Goal: Navigation & Orientation: Find specific page/section

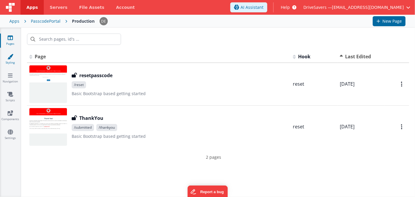
click at [11, 57] on icon at bounding box center [10, 56] width 6 height 6
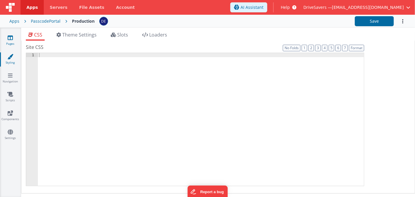
click at [11, 40] on icon at bounding box center [10, 38] width 5 height 6
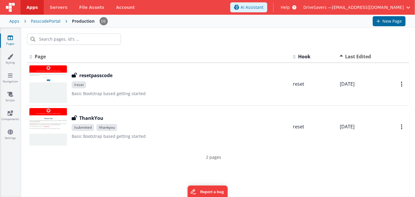
click at [83, 22] on div "Production" at bounding box center [83, 21] width 23 height 6
click at [15, 113] on link "Components" at bounding box center [10, 116] width 21 height 12
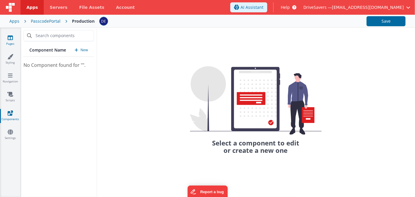
click at [8, 38] on icon at bounding box center [10, 38] width 5 height 6
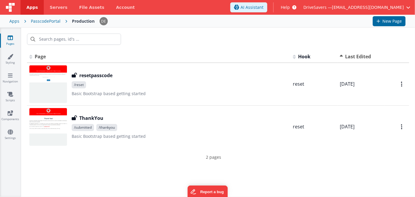
click at [84, 21] on div "Production" at bounding box center [83, 21] width 23 height 6
click at [58, 6] on span "Servers" at bounding box center [59, 7] width 18 height 6
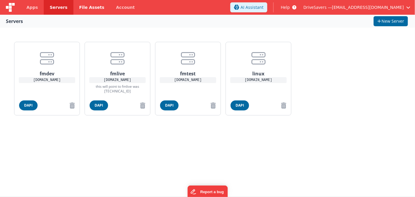
click at [90, 8] on span "File Assets" at bounding box center [91, 7] width 25 height 6
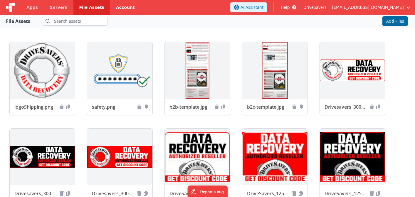
click at [119, 8] on link "Account" at bounding box center [125, 7] width 31 height 15
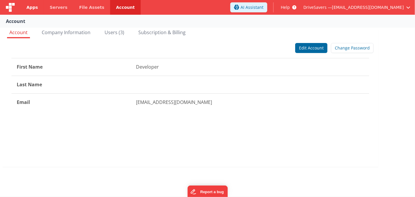
click at [32, 10] on span "Apps" at bounding box center [31, 7] width 11 height 6
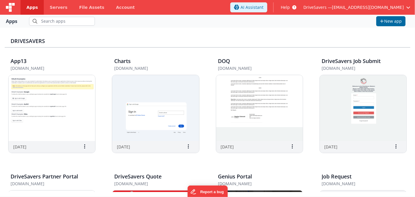
click at [28, 9] on span "Apps" at bounding box center [31, 7] width 11 height 6
click at [110, 8] on link "Account" at bounding box center [125, 7] width 31 height 15
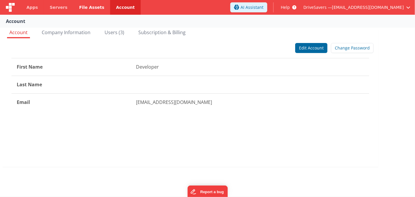
click at [84, 7] on span "File Assets" at bounding box center [91, 7] width 25 height 6
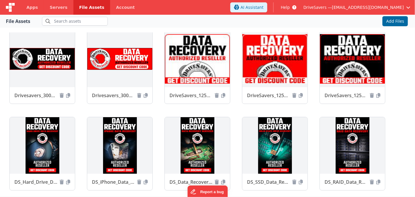
scroll to position [130, 0]
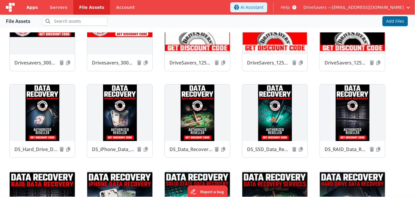
click at [28, 6] on span "Apps" at bounding box center [31, 7] width 11 height 6
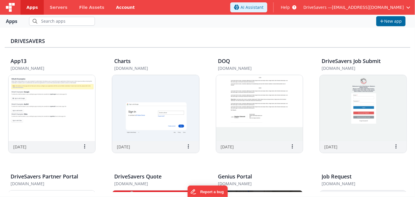
click at [114, 9] on link "Account" at bounding box center [125, 7] width 31 height 15
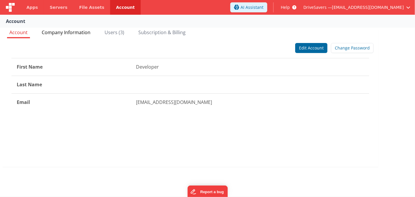
click at [70, 31] on span "Company Information" at bounding box center [66, 32] width 49 height 6
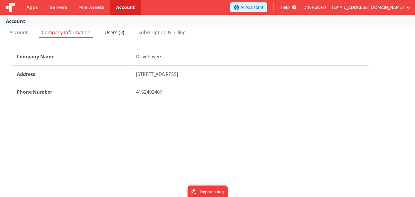
click at [117, 34] on span "Users (3)" at bounding box center [115, 32] width 20 height 6
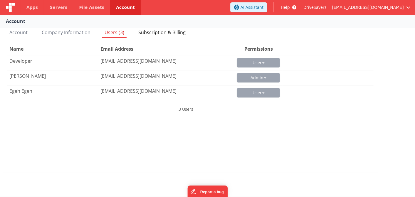
click at [170, 34] on span "Subscription & Billing" at bounding box center [161, 32] width 47 height 6
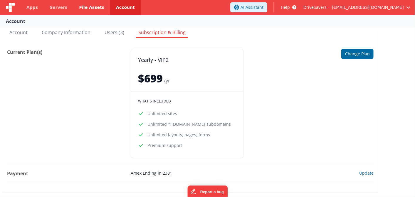
click at [79, 10] on span "File Assets" at bounding box center [91, 7] width 25 height 6
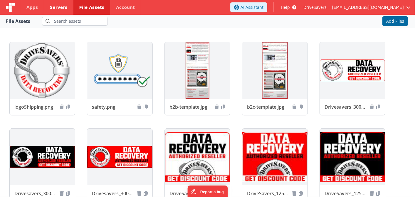
click at [47, 10] on link "Servers" at bounding box center [58, 7] width 29 height 15
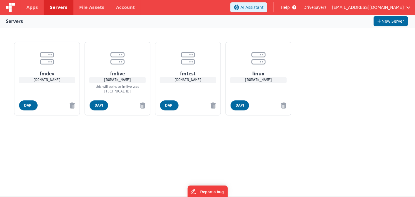
click at [9, 5] on img at bounding box center [10, 7] width 9 height 9
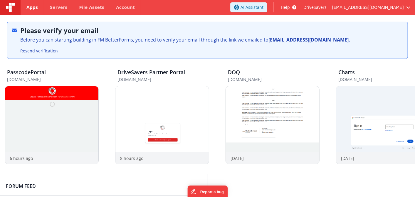
click at [28, 8] on span "Apps" at bounding box center [31, 7] width 11 height 6
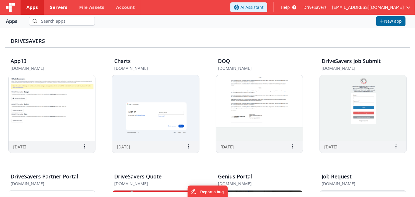
click at [59, 7] on span "Servers" at bounding box center [59, 7] width 18 height 6
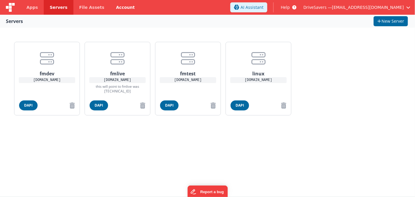
click at [114, 5] on link "Account" at bounding box center [125, 7] width 31 height 15
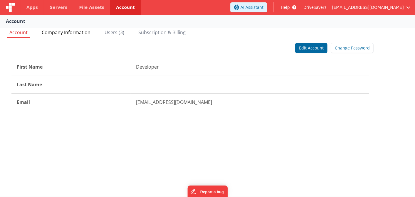
click at [70, 31] on span "Company Information" at bounding box center [66, 32] width 49 height 6
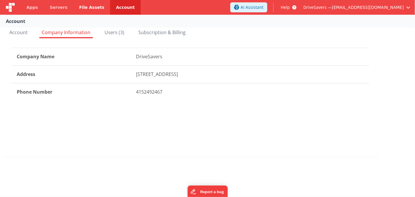
click at [83, 4] on span "File Assets" at bounding box center [91, 7] width 25 height 6
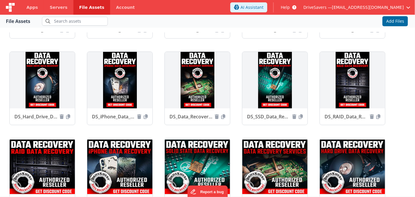
scroll to position [326, 0]
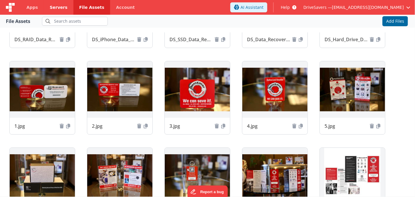
click at [50, 8] on span "Servers" at bounding box center [59, 7] width 18 height 6
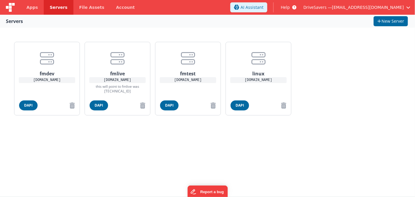
click at [51, 8] on span "Servers" at bounding box center [59, 7] width 18 height 6
click at [339, 55] on div "fmdev [DOMAIN_NAME] DAPI fmlive [DOMAIN_NAME] this will point to fmlive was [TE…" at bounding box center [208, 78] width 392 height 78
click at [85, 5] on span "File Assets" at bounding box center [91, 7] width 25 height 6
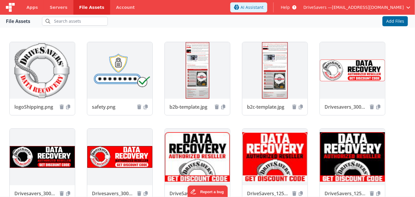
click at [8, 7] on img at bounding box center [10, 7] width 9 height 9
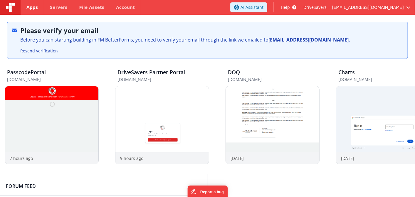
click at [30, 9] on span "Apps" at bounding box center [31, 7] width 11 height 6
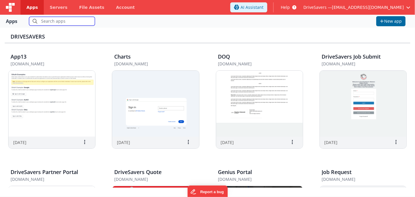
scroll to position [130, 0]
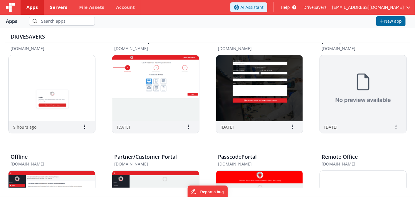
click at [56, 9] on span "Servers" at bounding box center [59, 7] width 18 height 6
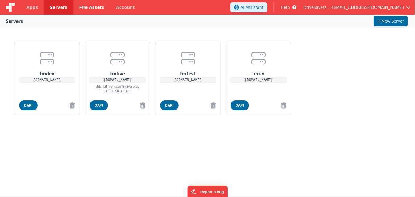
click at [86, 6] on span "File Assets" at bounding box center [91, 7] width 25 height 6
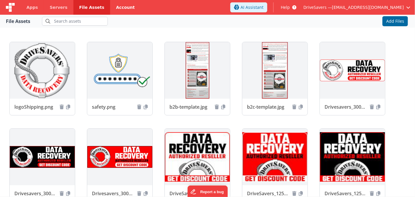
click at [113, 9] on link "Account" at bounding box center [125, 7] width 31 height 15
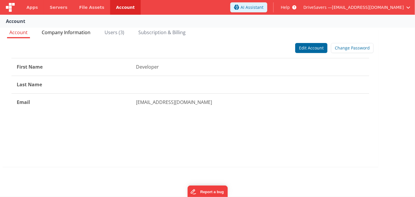
click at [52, 33] on span "Company Information" at bounding box center [66, 32] width 49 height 6
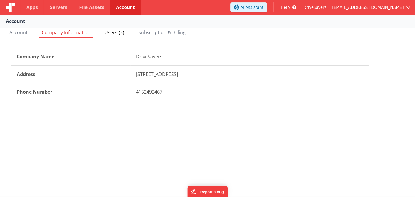
click at [122, 30] on span "Users (3)" at bounding box center [115, 32] width 20 height 6
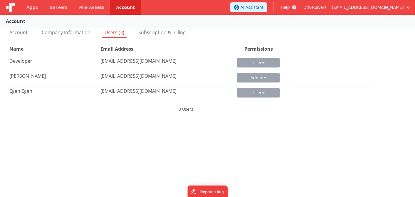
click at [51, 182] on div "Account Company Information Users (3) Subscription & Billing Edit Account Chang…" at bounding box center [207, 104] width 415 height 157
click at [62, 9] on span "Servers" at bounding box center [59, 7] width 18 height 6
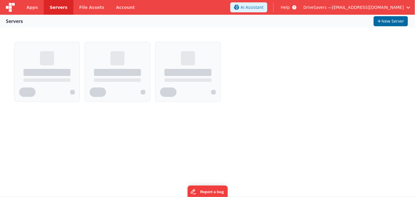
click at [62, 9] on span "Servers" at bounding box center [59, 7] width 18 height 6
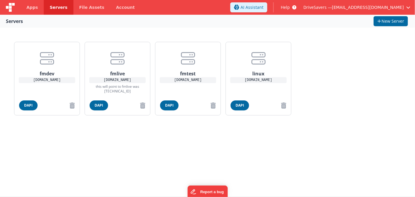
click at [11, 8] on img at bounding box center [10, 7] width 9 height 9
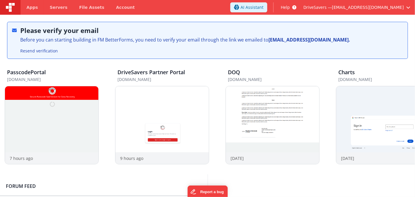
click at [10, 9] on img at bounding box center [10, 7] width 9 height 9
click at [79, 9] on span "File Assets" at bounding box center [91, 7] width 25 height 6
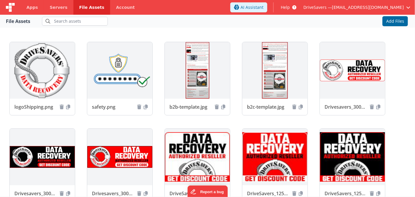
drag, startPoint x: 79, startPoint y: 69, endPoint x: 91, endPoint y: 88, distance: 22.9
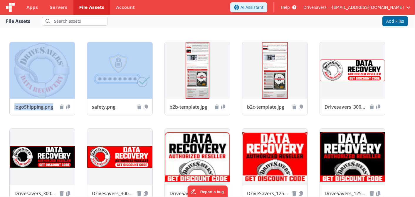
drag, startPoint x: 91, startPoint y: 88, endPoint x: 82, endPoint y: 53, distance: 37.1
